Goal: Navigation & Orientation: Find specific page/section

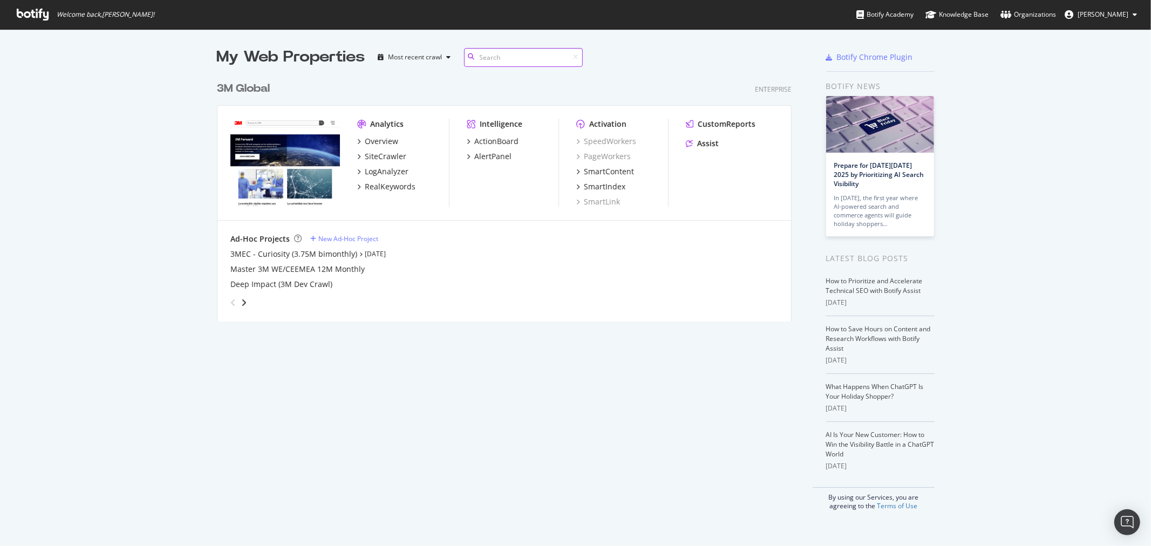
scroll to position [244, 574]
click at [257, 85] on div "3M Global" at bounding box center [243, 89] width 53 height 16
